Goal: Task Accomplishment & Management: Complete application form

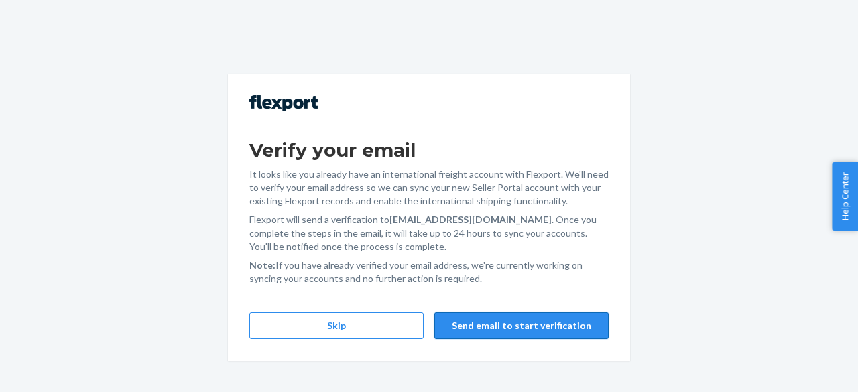
drag, startPoint x: 500, startPoint y: 318, endPoint x: 468, endPoint y: 335, distance: 36.3
click at [468, 335] on button "Send email to start verification" at bounding box center [521, 325] width 174 height 27
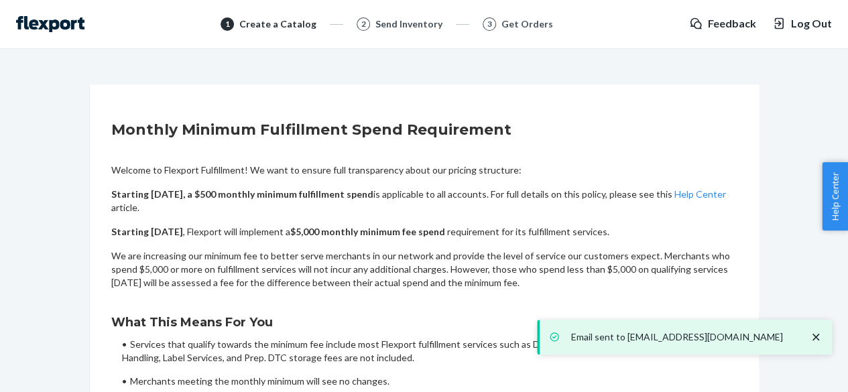
scroll to position [127, 0]
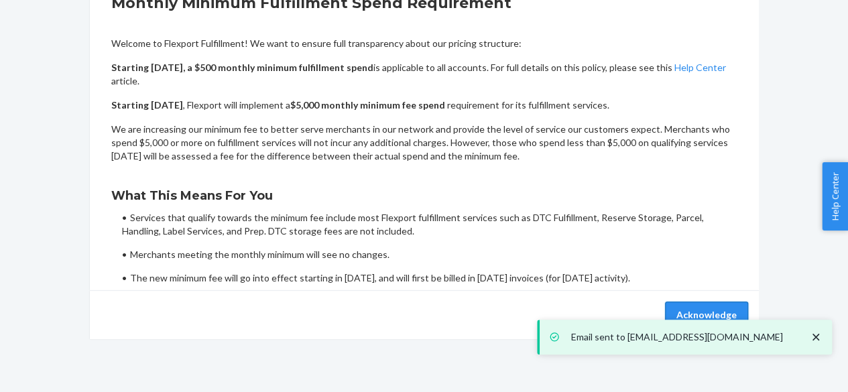
click at [695, 311] on button "Acknowledge" at bounding box center [706, 315] width 83 height 27
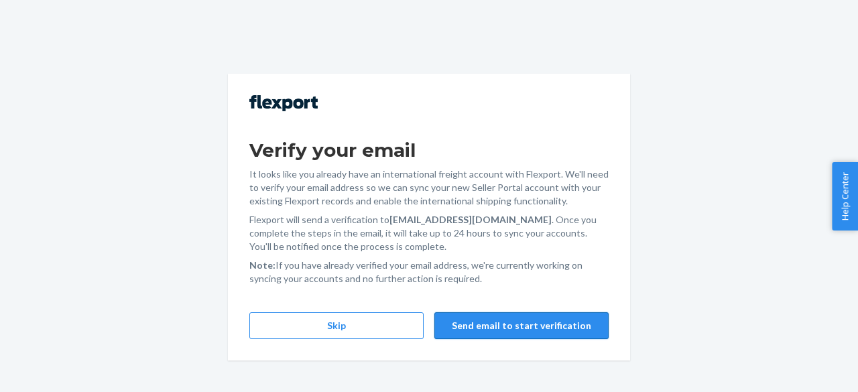
click at [475, 322] on button "Send email to start verification" at bounding box center [521, 325] width 174 height 27
click at [481, 323] on button "Send email to start verification" at bounding box center [521, 325] width 174 height 27
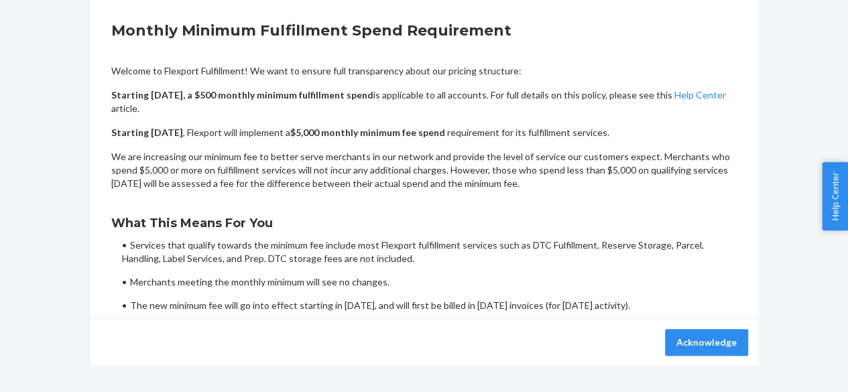
scroll to position [127, 0]
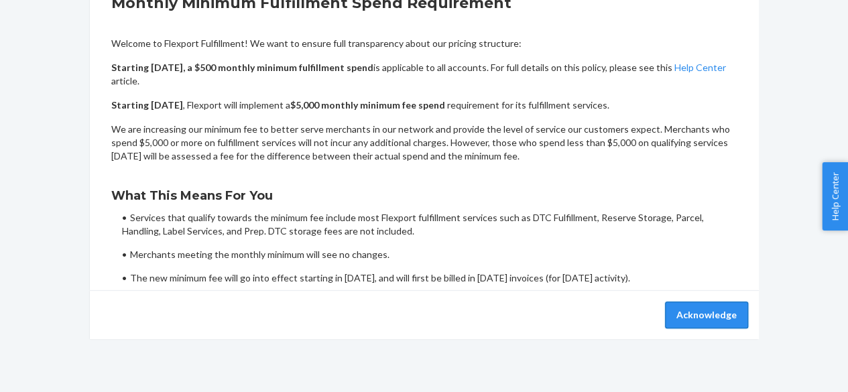
click at [715, 312] on button "Acknowledge" at bounding box center [706, 315] width 83 height 27
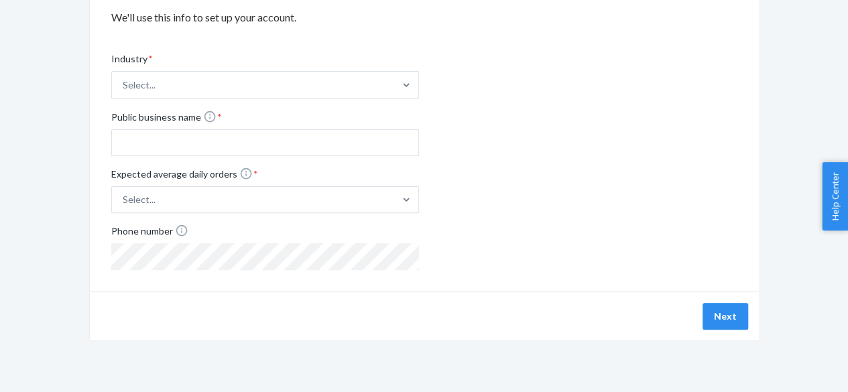
scroll to position [127, 0]
click at [385, 96] on div "Select..." at bounding box center [253, 85] width 282 height 27
click at [124, 93] on input "Industry * Select..." at bounding box center [123, 85] width 1 height 13
click at [539, 108] on div "Industry * Select... Public business name * Expected average daily orders * Sel…" at bounding box center [424, 151] width 626 height 239
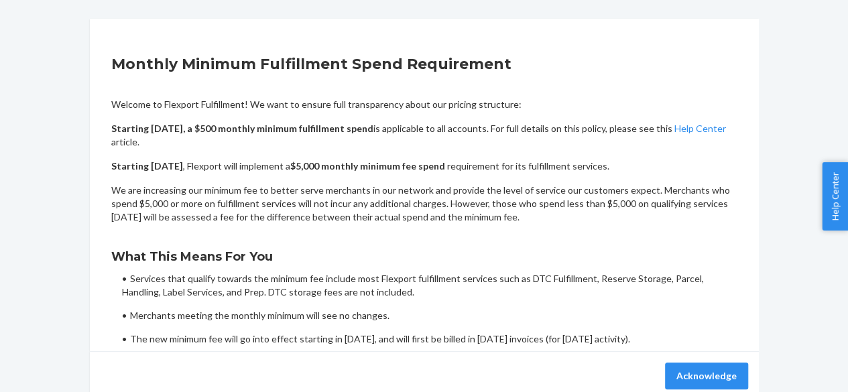
scroll to position [65, 0]
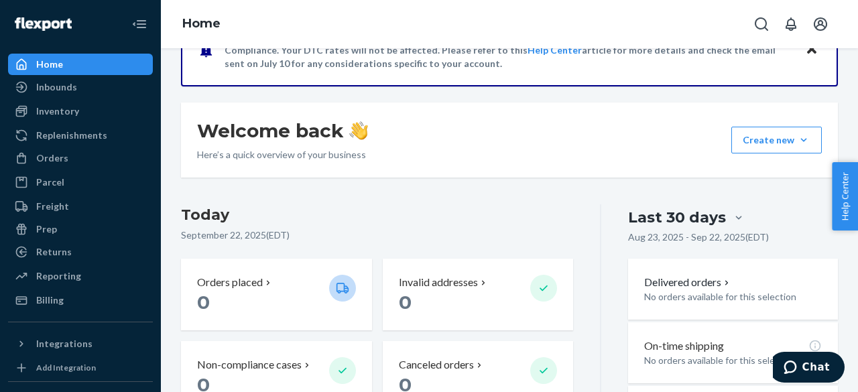
scroll to position [186, 0]
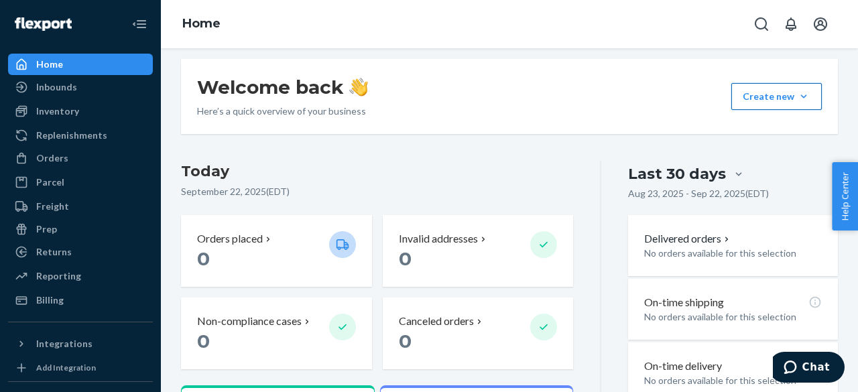
click at [747, 105] on button "Create new Create new inbound Create new order Create new product" at bounding box center [776, 96] width 91 height 27
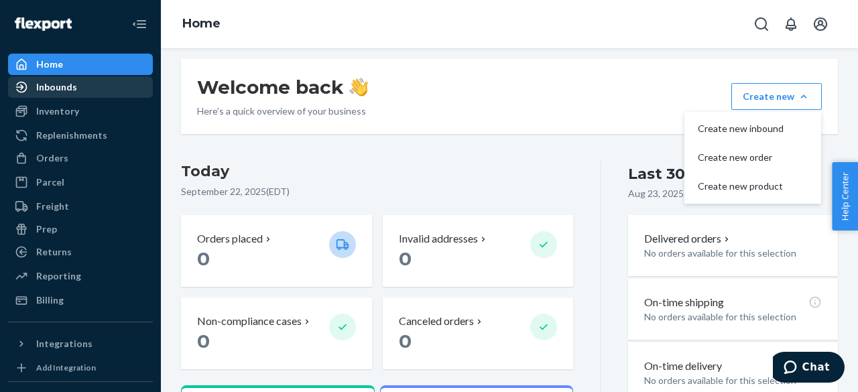
click at [82, 78] on div "Inbounds" at bounding box center [80, 87] width 142 height 19
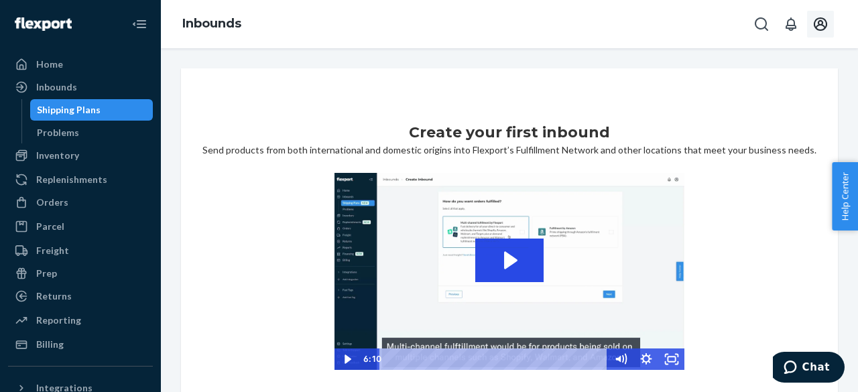
click at [832, 21] on button "Open account menu" at bounding box center [820, 24] width 27 height 27
click at [681, 105] on div "Create your first inbound Send products from both international and domestic or…" at bounding box center [509, 283] width 657 height 430
click at [818, 26] on icon "Open account menu" at bounding box center [820, 23] width 13 height 13
click at [65, 91] on div "Inbounds" at bounding box center [56, 86] width 41 height 13
click at [810, 29] on button "Open account menu" at bounding box center [820, 24] width 27 height 27
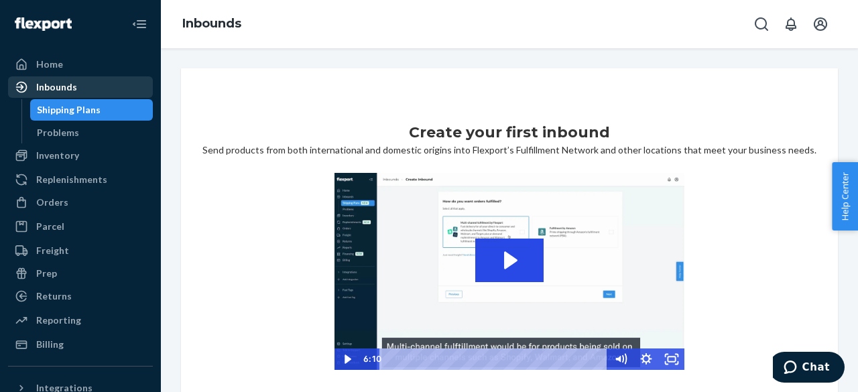
click at [63, 79] on div "Inbounds" at bounding box center [80, 87] width 142 height 19
click at [828, 25] on icon "Open account menu" at bounding box center [821, 24] width 16 height 16
